Goal: Transaction & Acquisition: Download file/media

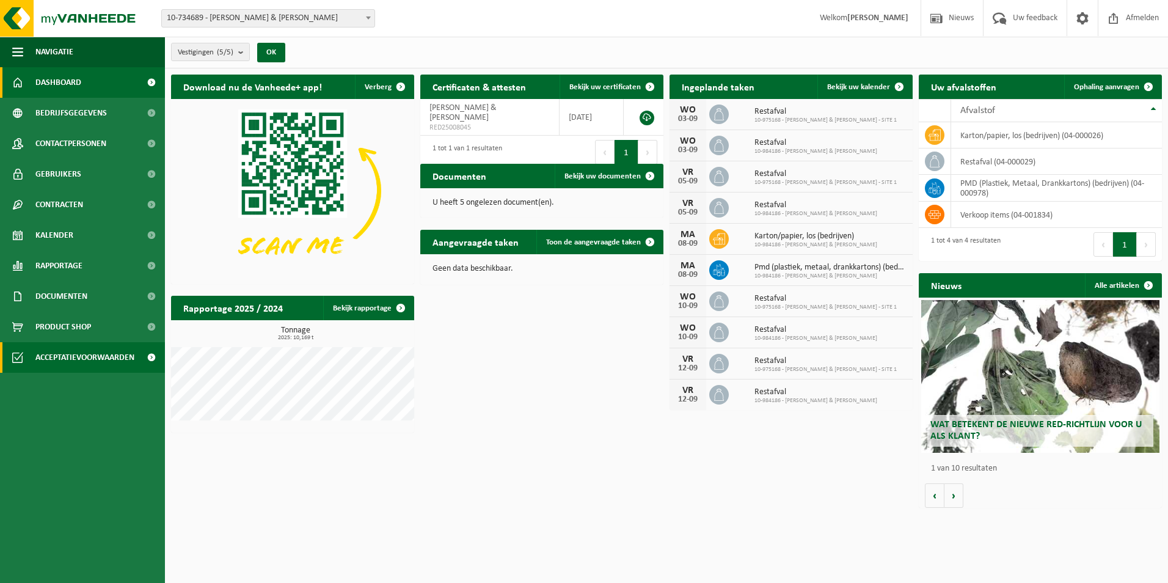
click at [98, 362] on span "Acceptatievoorwaarden" at bounding box center [84, 357] width 99 height 31
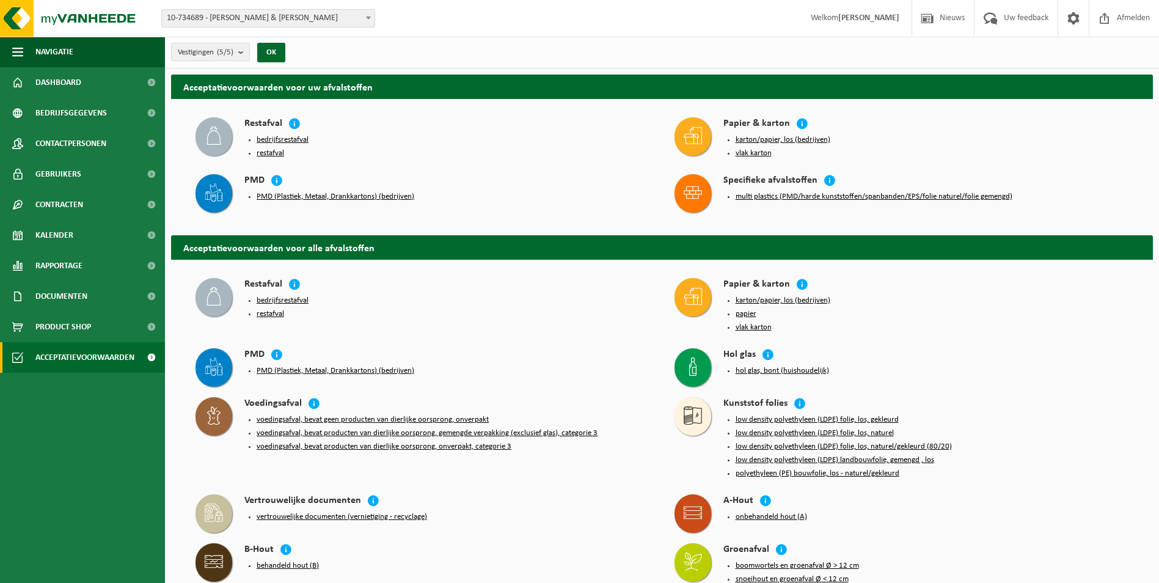
click at [283, 140] on button "bedrijfsrestafval" at bounding box center [283, 140] width 52 height 10
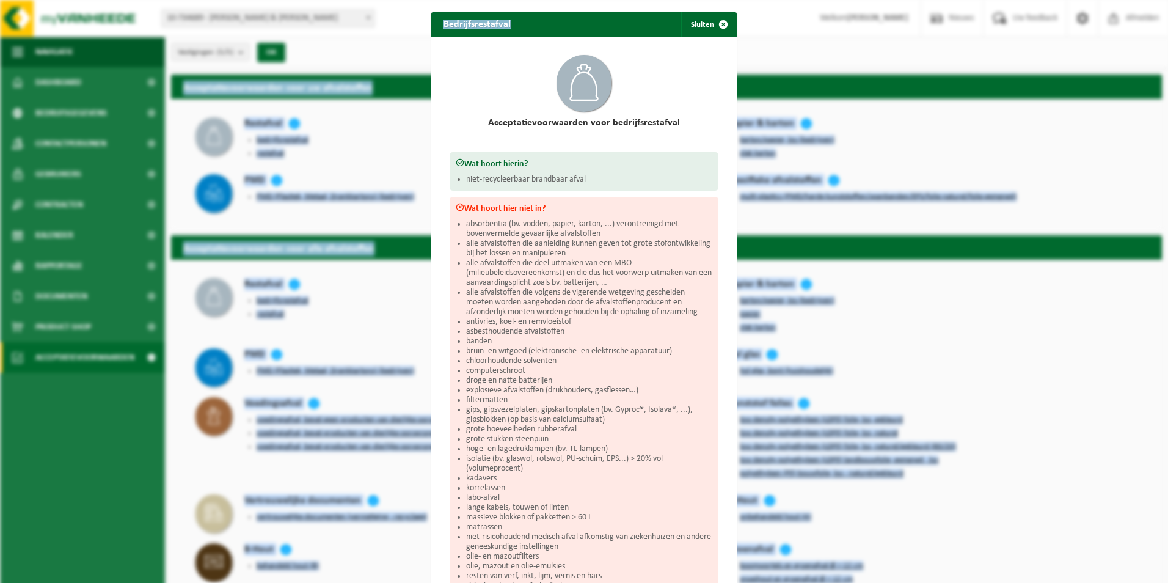
drag, startPoint x: 629, startPoint y: 27, endPoint x: 668, endPoint y: -13, distance: 55.3
click at [668, 0] on html "Vestiging: 10-734689 - [PERSON_NAME] & [PERSON_NAME] 10-984186 - [PERSON_NAME] …" at bounding box center [584, 291] width 1168 height 583
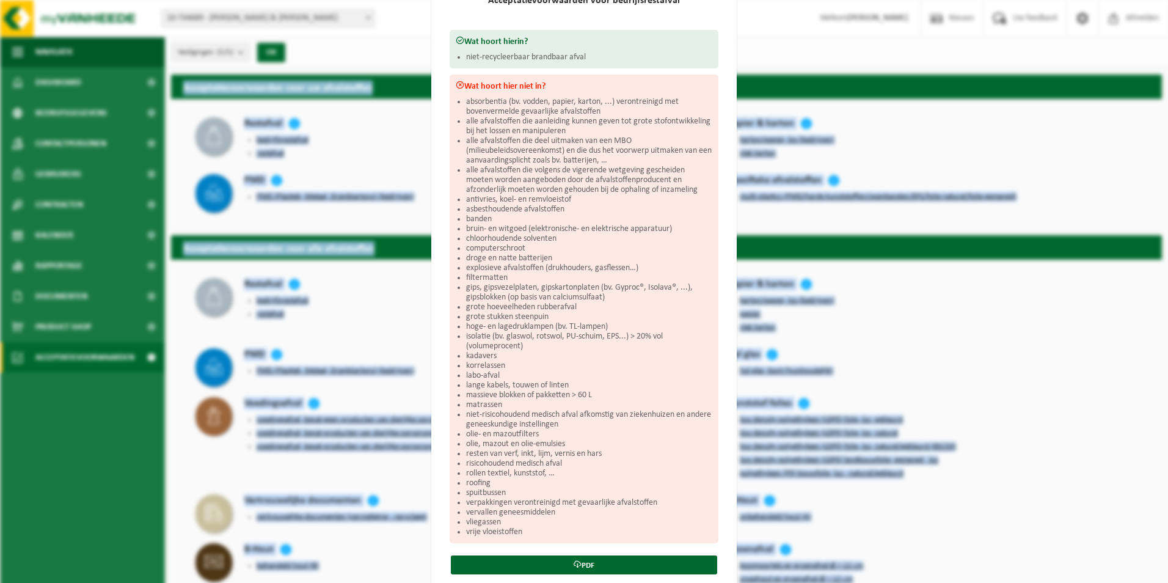
scroll to position [93, 0]
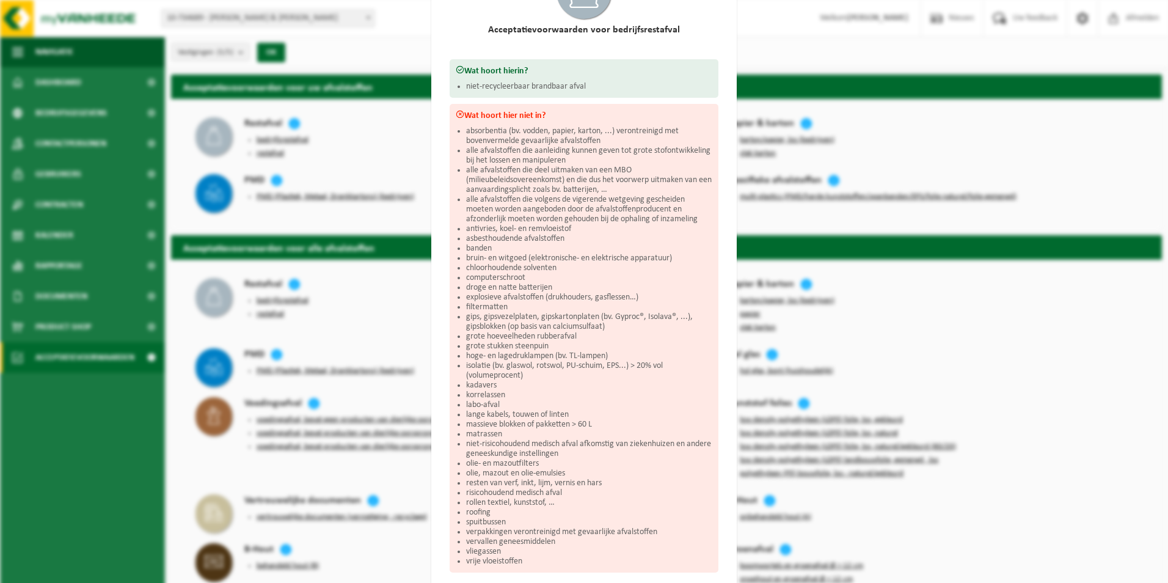
click at [914, 285] on div "Bedrijfsrestafval Sluiten Acceptatievoorwaarden voor bedrijfsrestafval Wat hoor…" at bounding box center [584, 291] width 1168 height 583
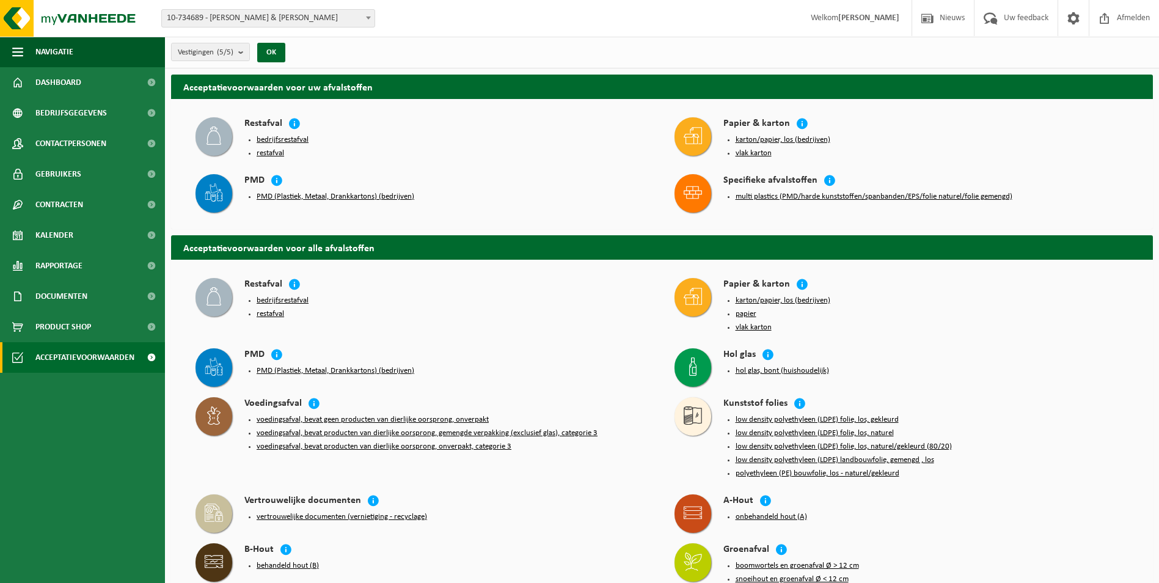
click at [275, 152] on button "restafval" at bounding box center [270, 153] width 27 height 10
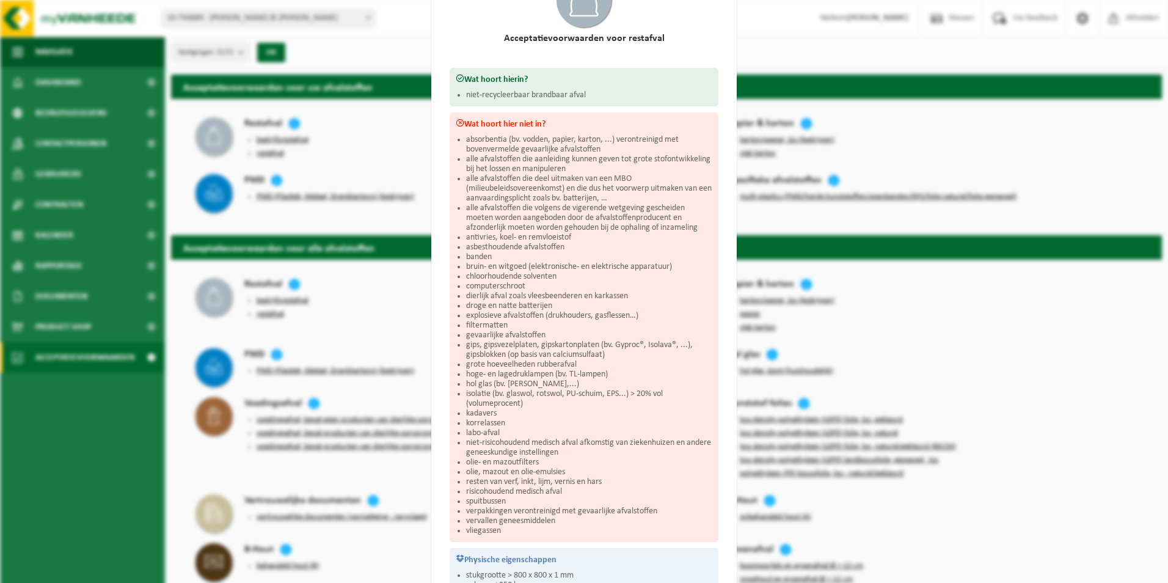
scroll to position [0, 0]
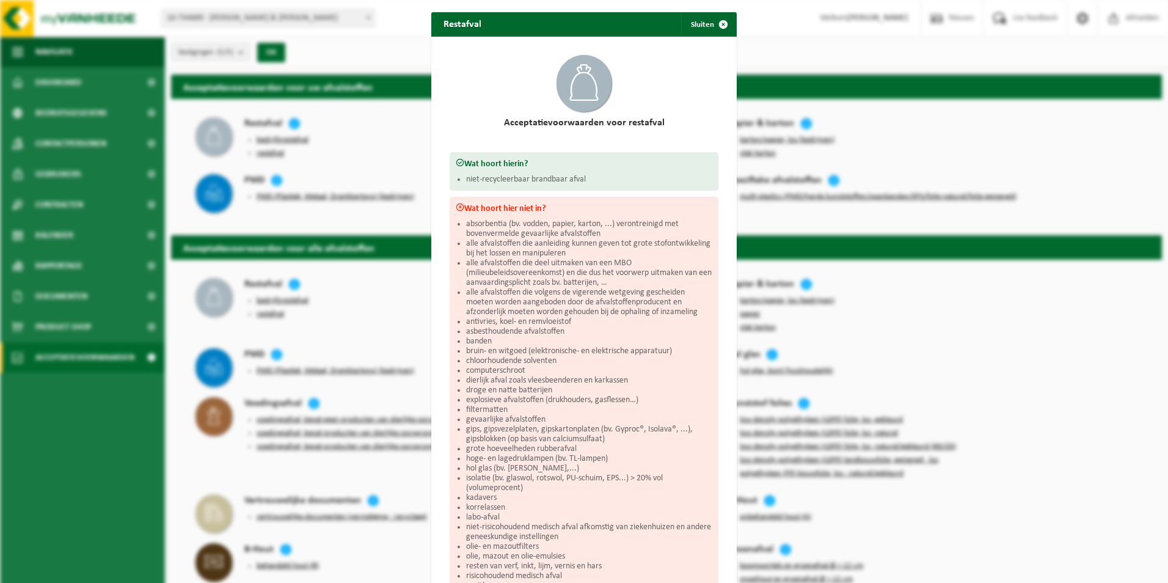
drag, startPoint x: 720, startPoint y: 25, endPoint x: 651, endPoint y: 41, distance: 70.8
click at [719, 25] on span "button" at bounding box center [723, 24] width 24 height 24
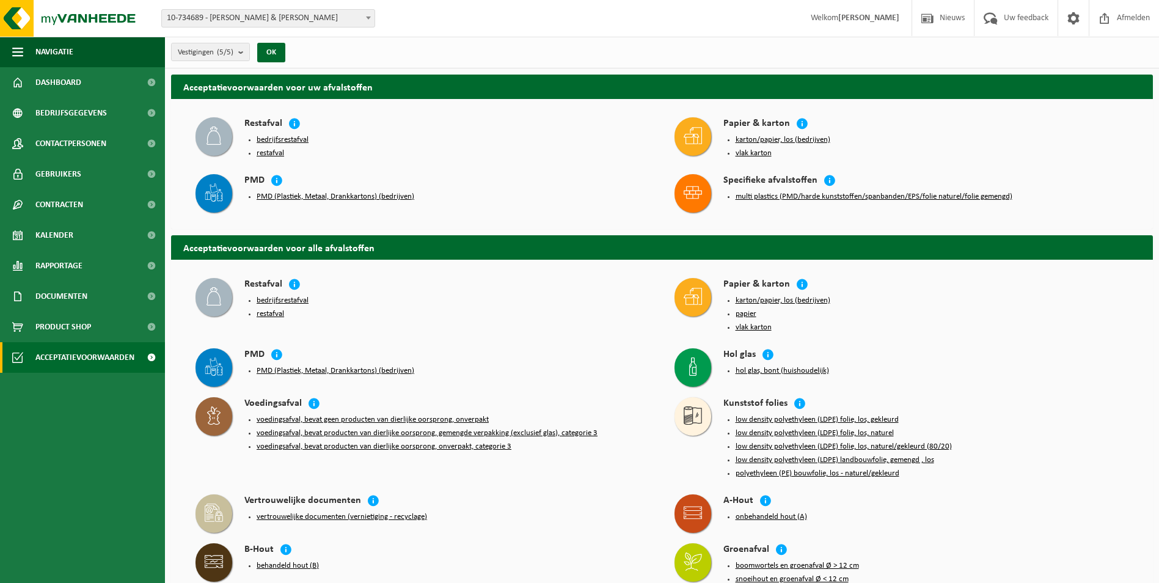
click at [337, 194] on button "PMD (Plastiek, Metaal, Drankkartons) (bedrijven)" at bounding box center [336, 197] width 158 height 10
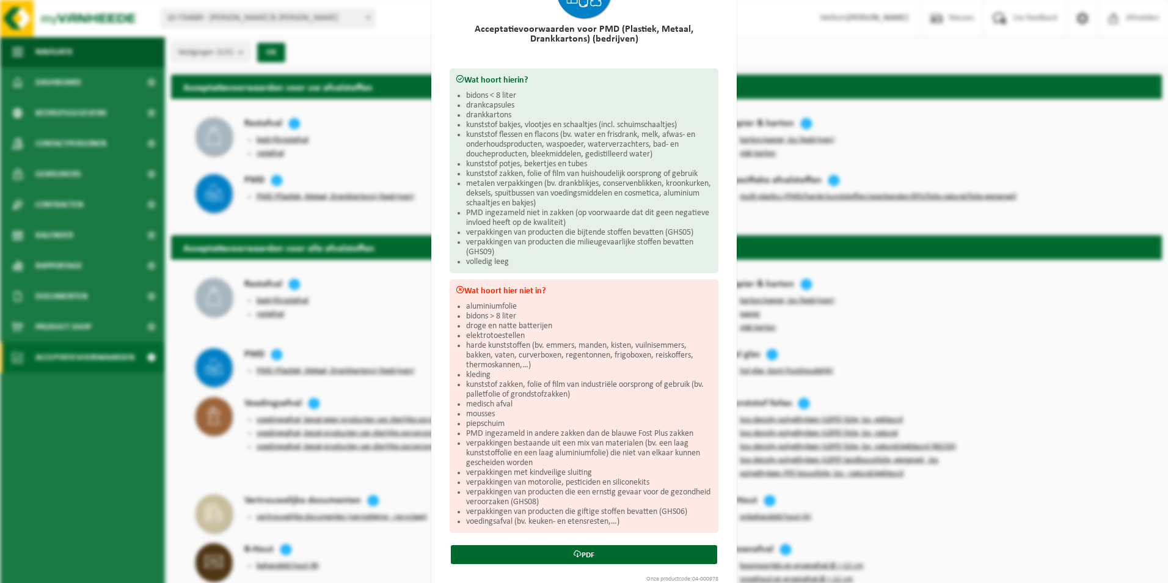
scroll to position [115, 0]
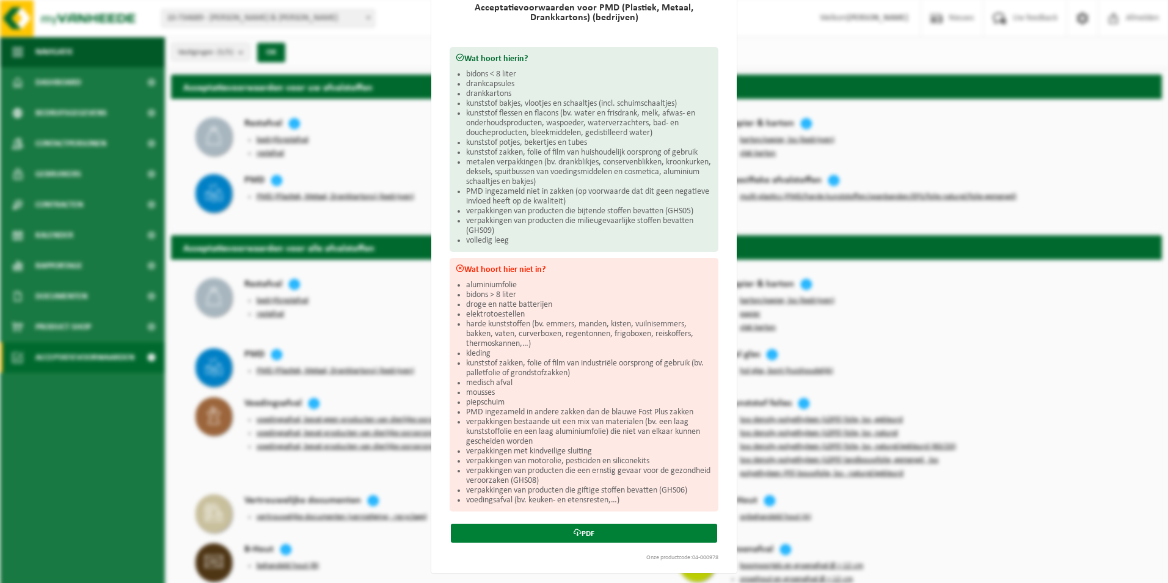
click at [581, 531] on link "PDF" at bounding box center [584, 532] width 266 height 19
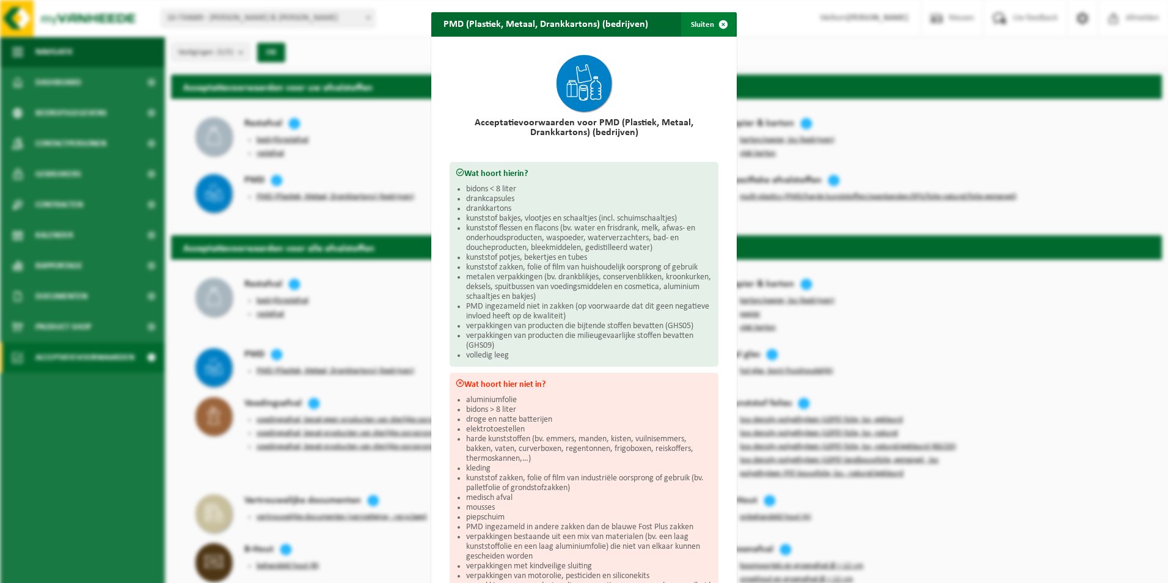
click at [721, 24] on span "button" at bounding box center [723, 24] width 24 height 24
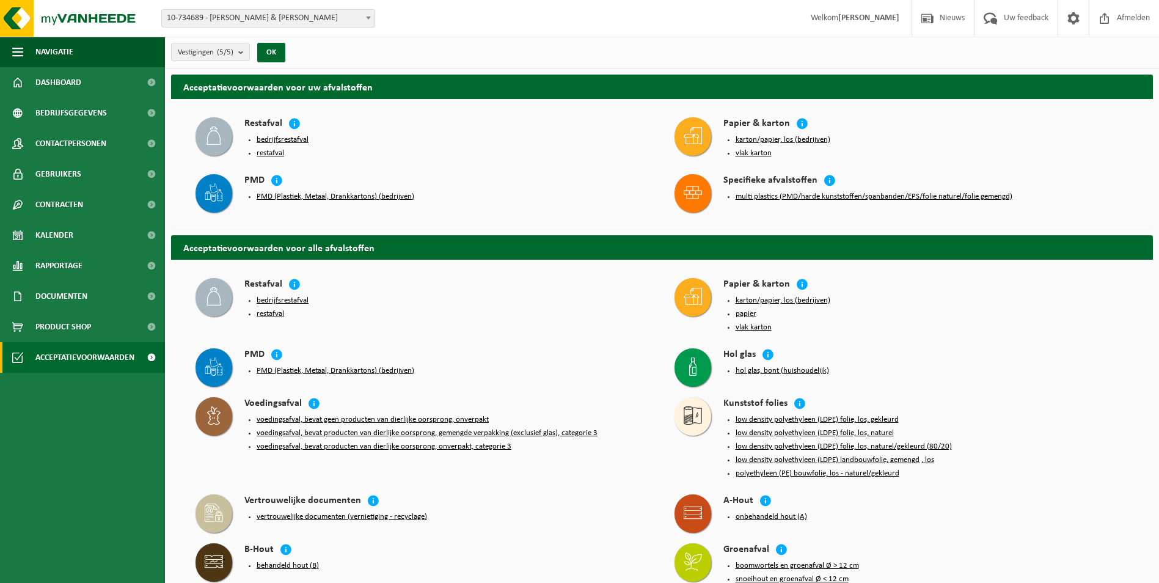
click at [292, 142] on button "bedrijfsrestafval" at bounding box center [283, 140] width 52 height 10
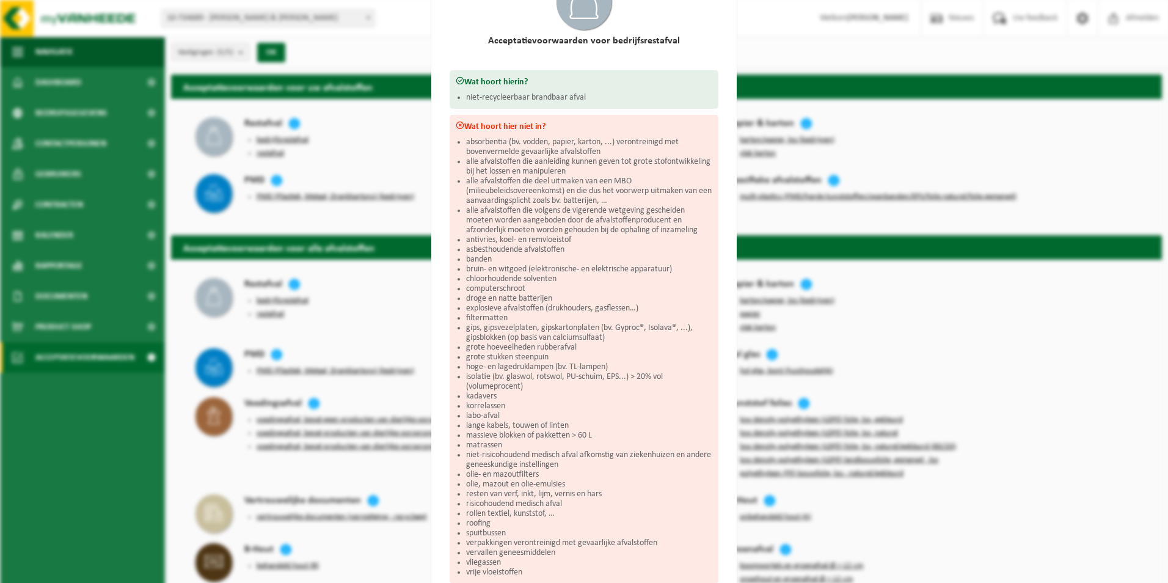
scroll to position [154, 0]
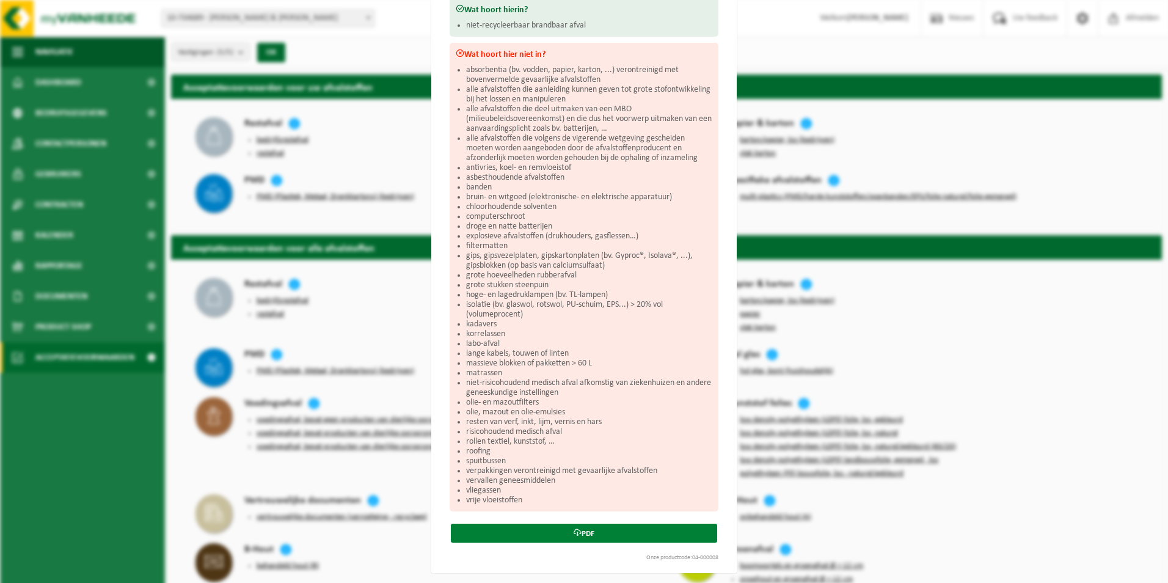
click at [575, 531] on link "PDF" at bounding box center [584, 532] width 266 height 19
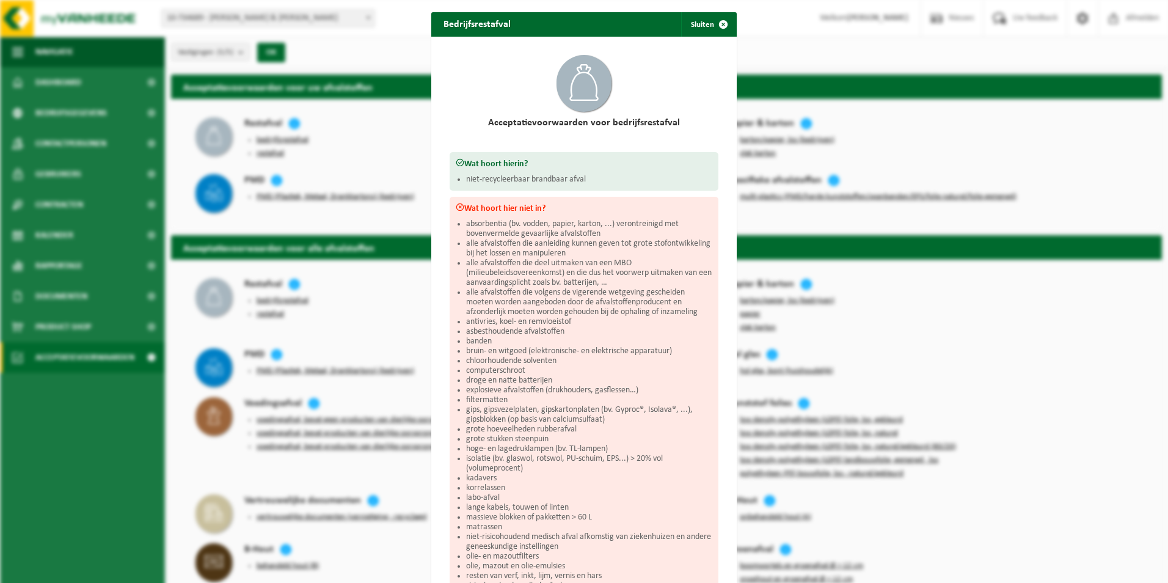
drag, startPoint x: 725, startPoint y: 23, endPoint x: 713, endPoint y: 26, distance: 11.9
click at [725, 23] on span "button" at bounding box center [723, 24] width 24 height 24
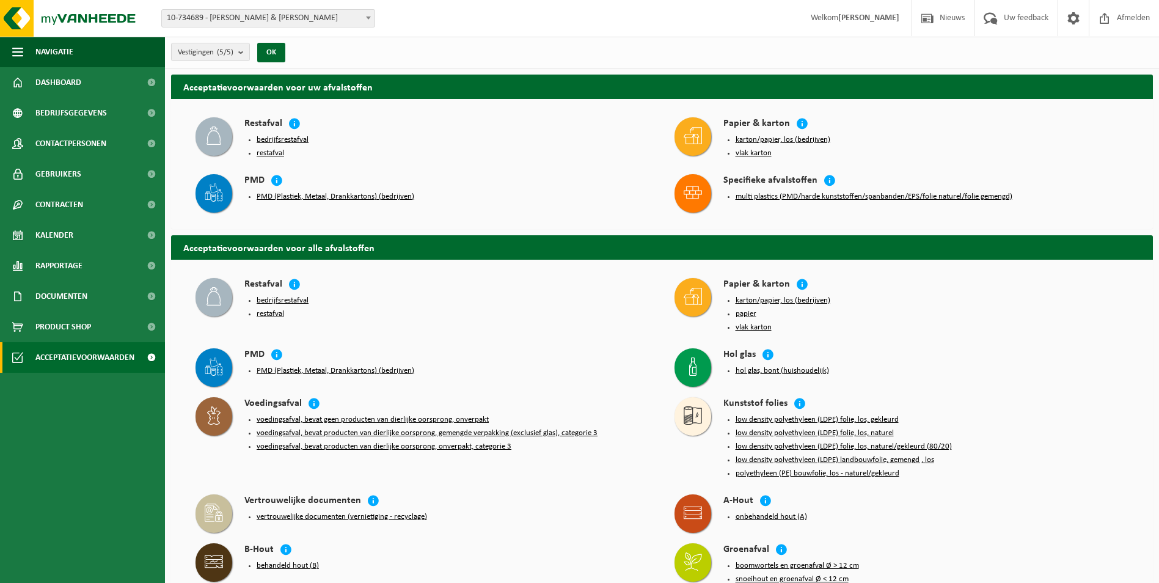
click at [262, 152] on button "restafval" at bounding box center [270, 153] width 27 height 10
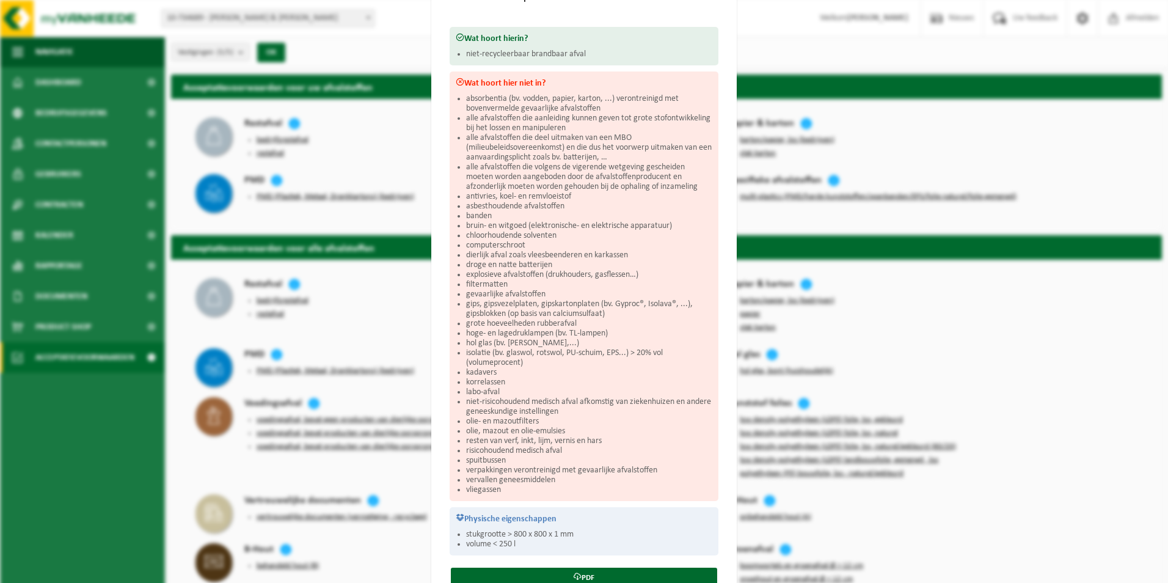
scroll to position [169, 0]
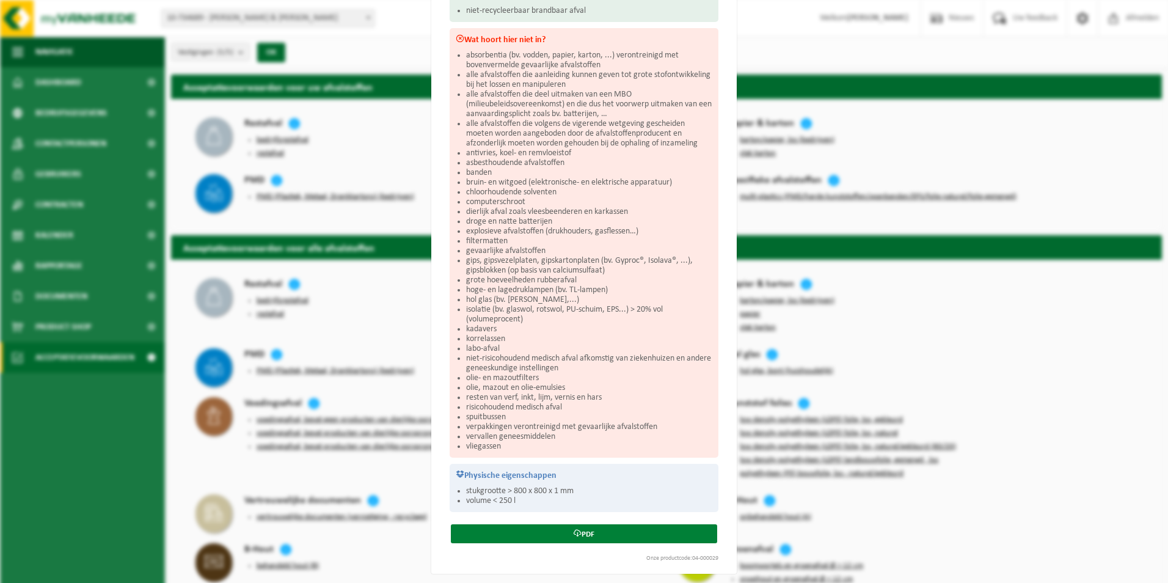
click at [578, 530] on link "PDF" at bounding box center [584, 533] width 266 height 19
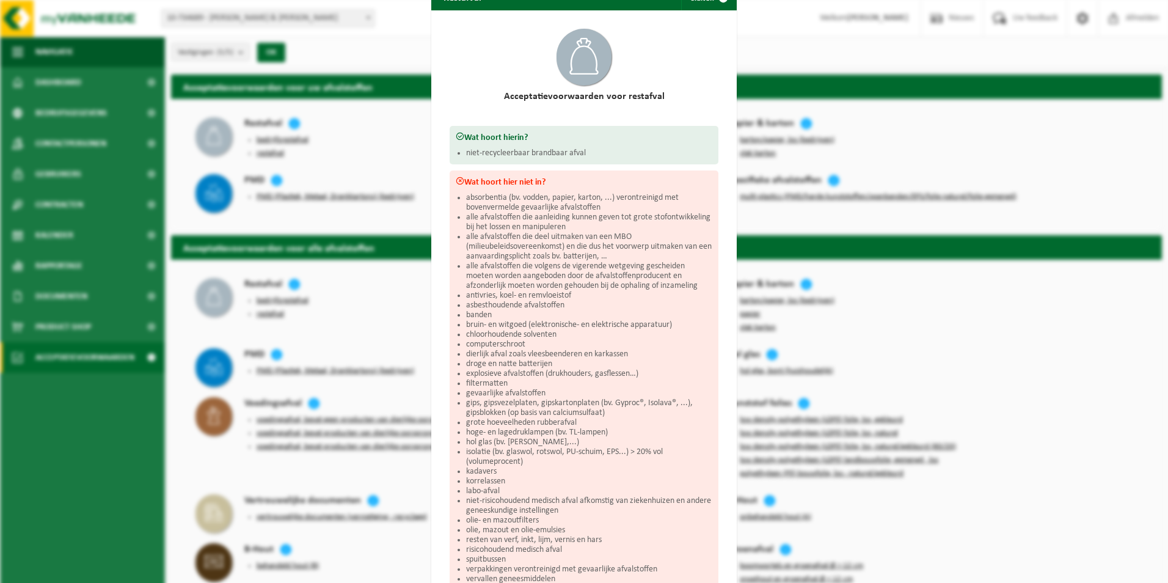
scroll to position [0, 0]
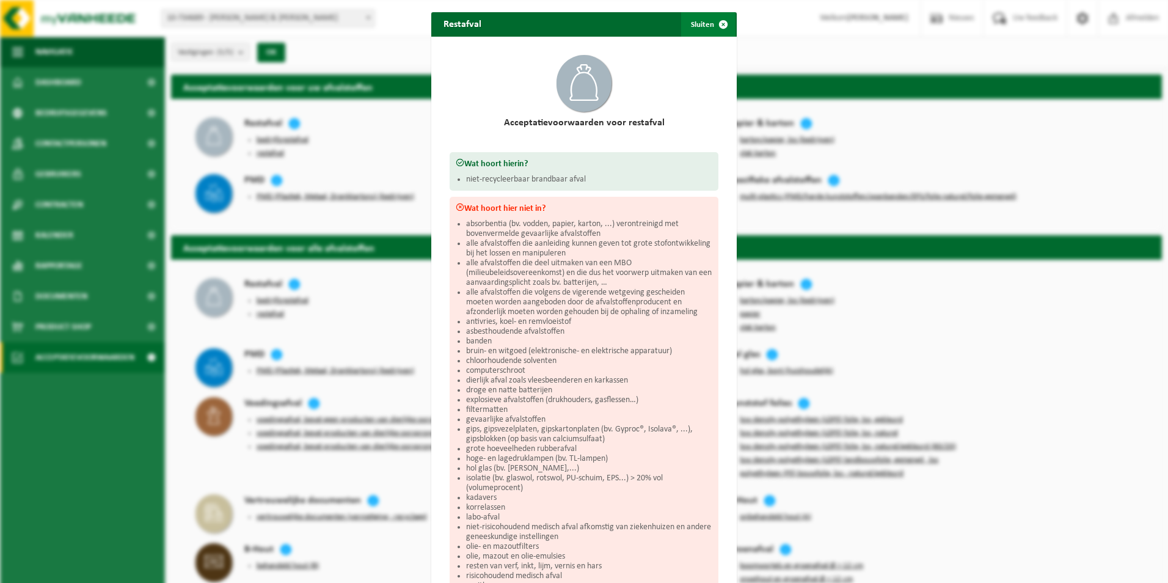
click at [721, 24] on span "button" at bounding box center [723, 24] width 24 height 24
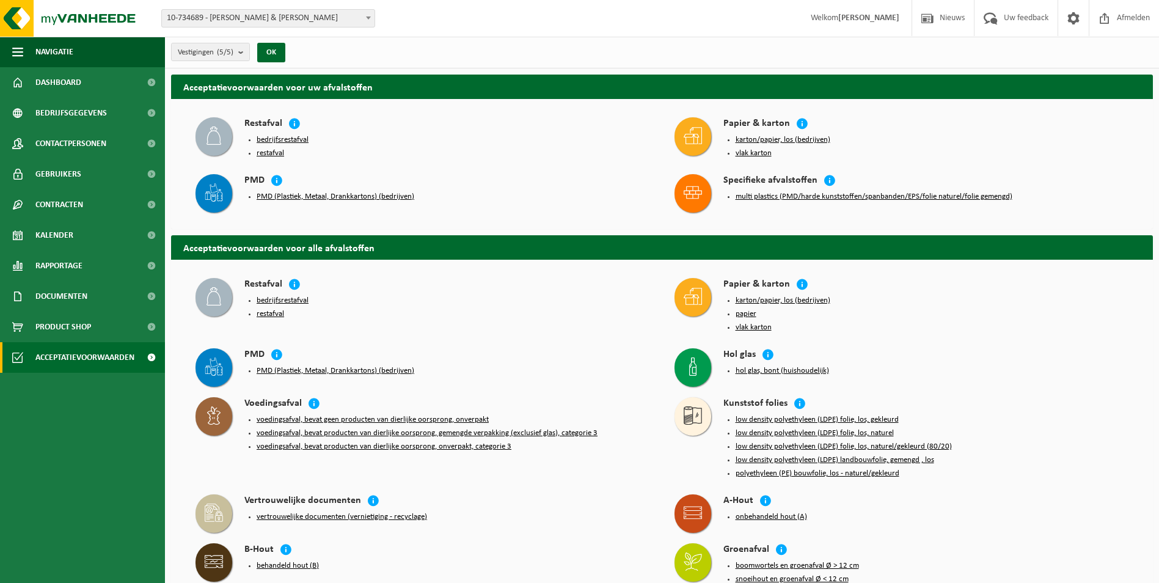
click at [274, 154] on button "restafval" at bounding box center [270, 153] width 27 height 10
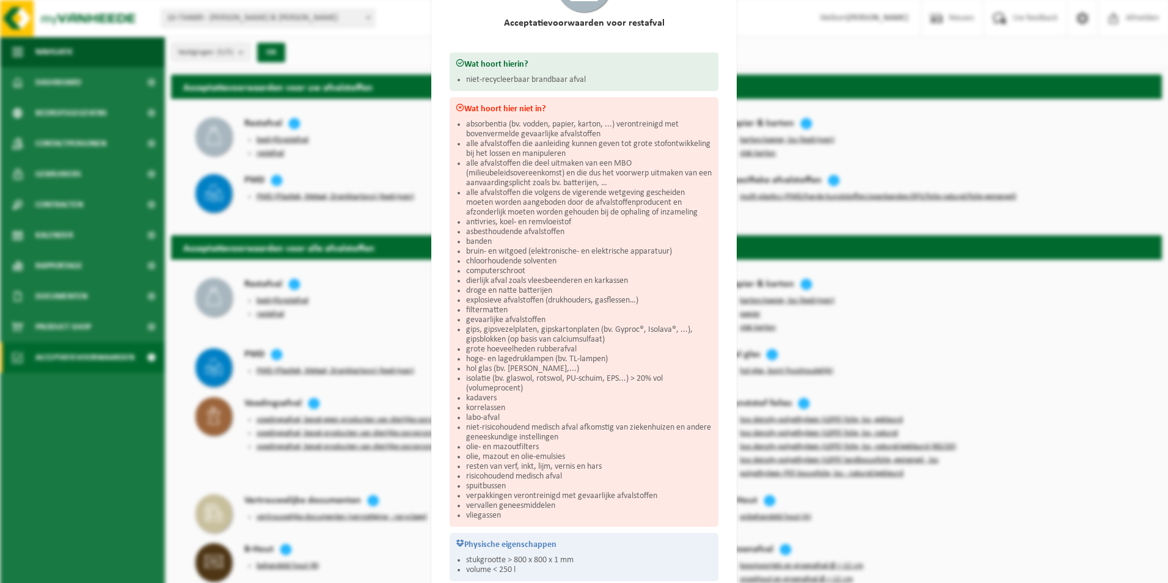
scroll to position [169, 0]
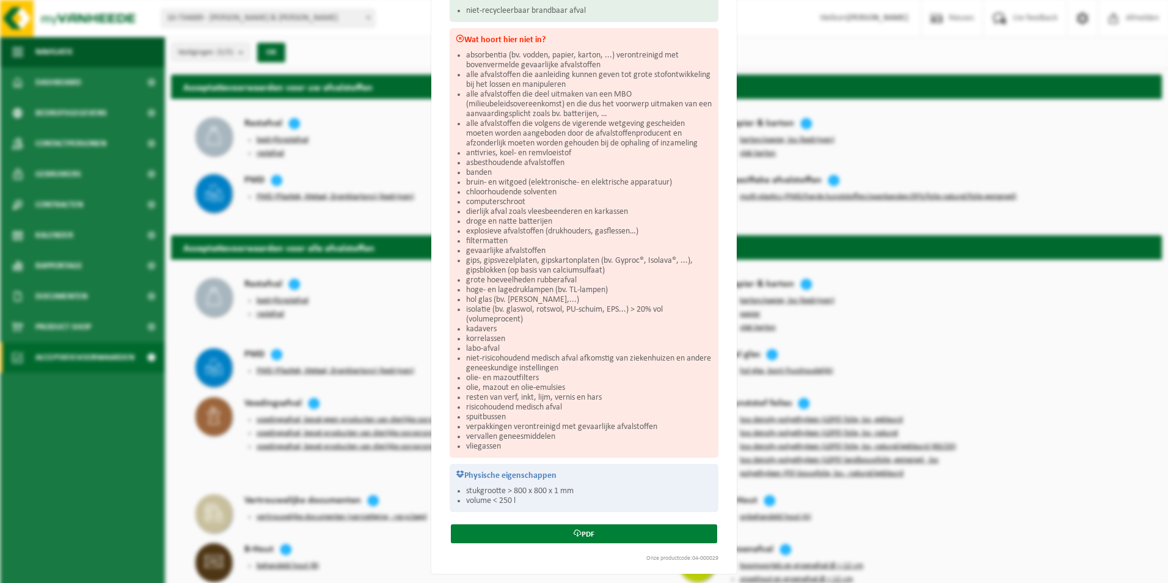
click at [580, 531] on link "PDF" at bounding box center [584, 533] width 266 height 19
click at [577, 531] on link "PDF" at bounding box center [584, 533] width 266 height 19
click at [574, 530] on icon at bounding box center [578, 533] width 8 height 8
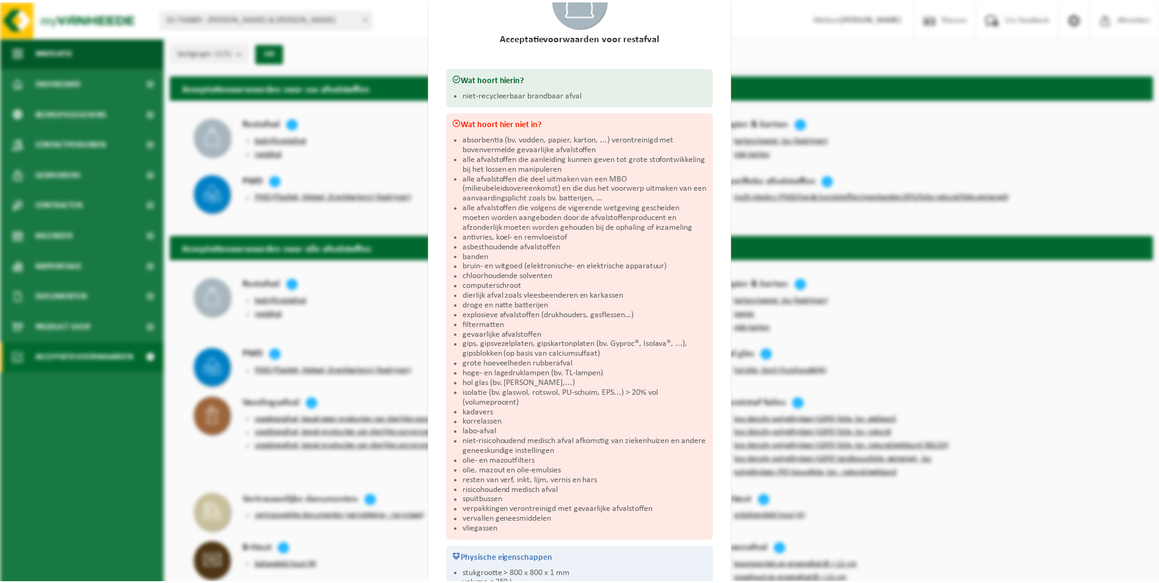
scroll to position [0, 0]
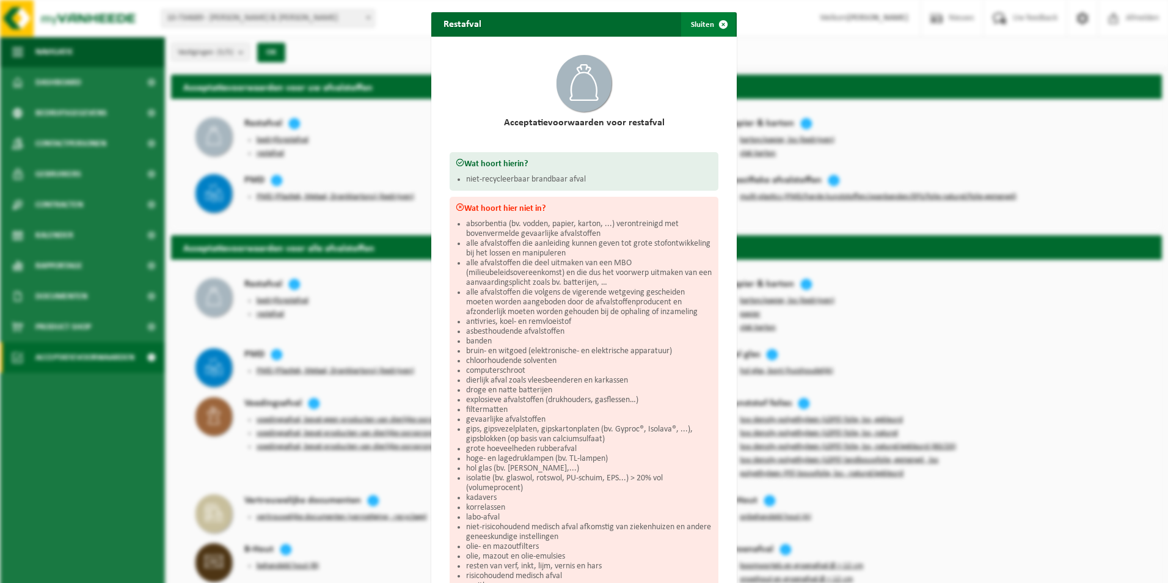
click at [718, 23] on span "button" at bounding box center [723, 24] width 24 height 24
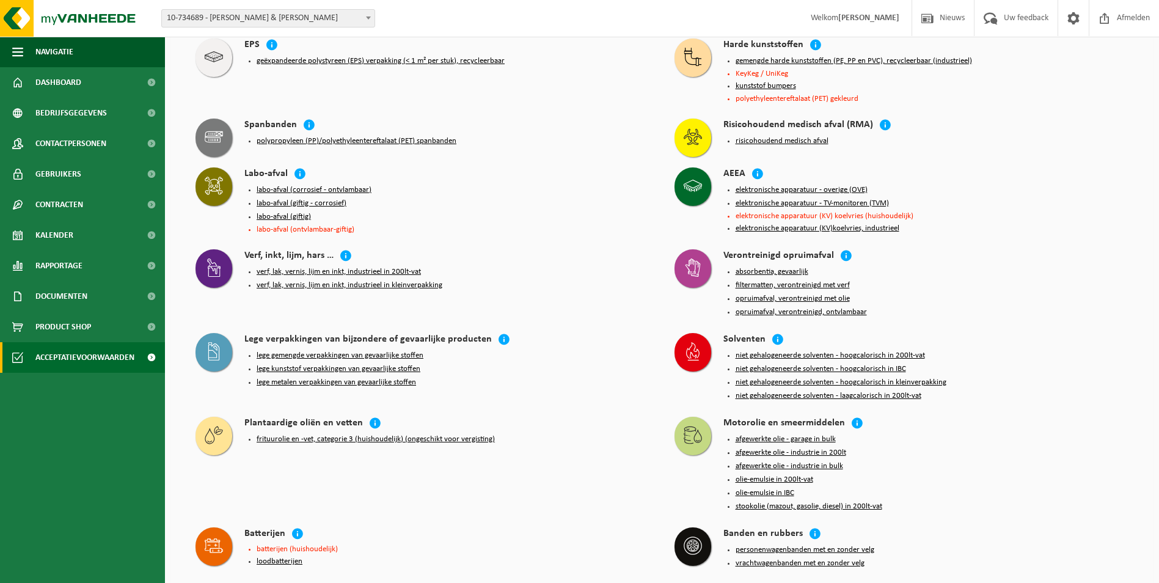
scroll to position [855, 0]
